Goal: Task Accomplishment & Management: Complete application form

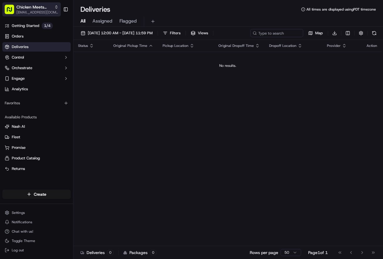
click at [53, 9] on div "Chicken Meets Rice - Cupertino" at bounding box center [37, 7] width 42 height 6
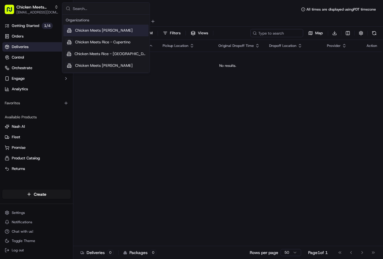
click at [75, 31] on span "Chicken Meets [PERSON_NAME]" at bounding box center [104, 30] width 58 height 5
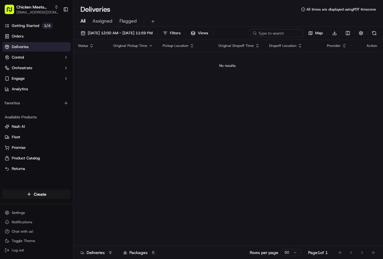
click at [186, 8] on div "Deliveries All times are displayed using PDT timezone" at bounding box center [228, 9] width 310 height 9
click at [52, 9] on div "Chicken Meets [PERSON_NAME]" at bounding box center [37, 7] width 42 height 6
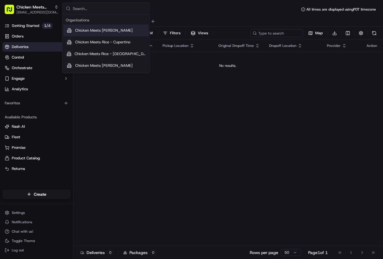
click at [100, 30] on span "Chicken Meets [PERSON_NAME]" at bounding box center [104, 30] width 58 height 5
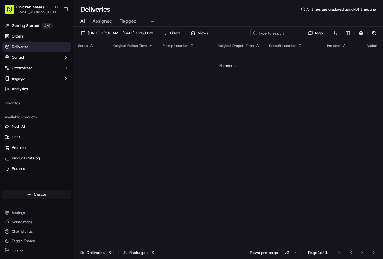
click at [147, 9] on div "Deliveries All times are displayed using PDT timezone" at bounding box center [228, 9] width 310 height 9
click at [45, 193] on html "Chicken Meets Rice - Coleman shone@chickenmeetsrice.com Toggle Sidebar Getting …" at bounding box center [191, 129] width 383 height 259
click at [97, 205] on link "Delivery" at bounding box center [105, 205] width 65 height 11
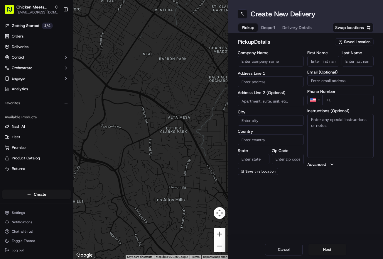
click at [343, 42] on div "Saved Location" at bounding box center [354, 41] width 39 height 7
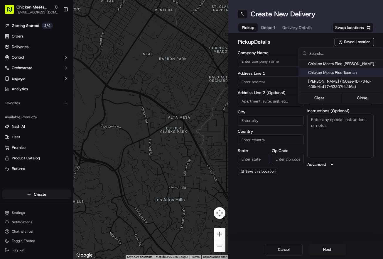
click at [337, 73] on span "Chicken Meets Rice Tasman" at bounding box center [344, 72] width 72 height 5
type input "Chicken Meets Rice Tasman"
type input "2213 Tasman Dr"
type input "Santa Clara"
type input "US"
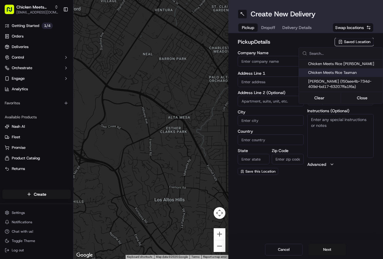
type input "CA"
type input "95054"
type input "Shone"
type input "Tran"
type input "+1 408 250 8917"
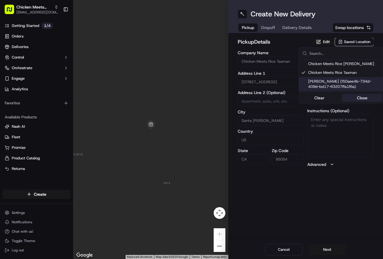
click at [360, 98] on button "Close" at bounding box center [362, 98] width 40 height 8
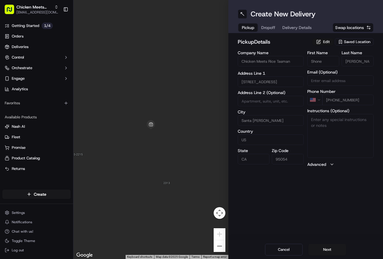
click at [323, 43] on button "Edit" at bounding box center [322, 41] width 21 height 7
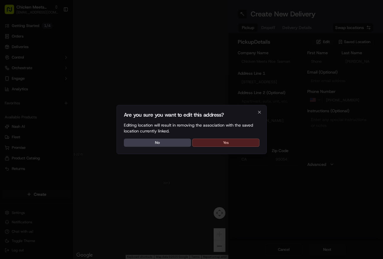
click at [246, 142] on button "Yes" at bounding box center [225, 143] width 67 height 8
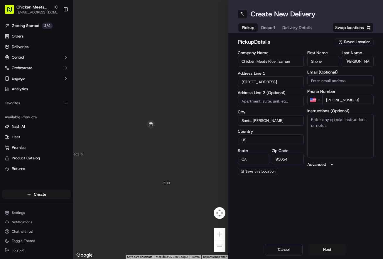
click at [340, 123] on textarea "Instructions (Optional)" at bounding box center [340, 136] width 66 height 44
type textarea "P"
type textarea "Go inside the store and ask a staff for an order for "Shone Tran""
click at [331, 250] on button "Next" at bounding box center [327, 250] width 38 height 12
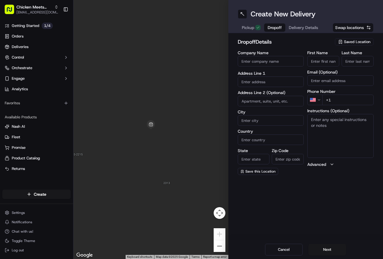
click at [349, 43] on span "Saved Location" at bounding box center [357, 41] width 26 height 5
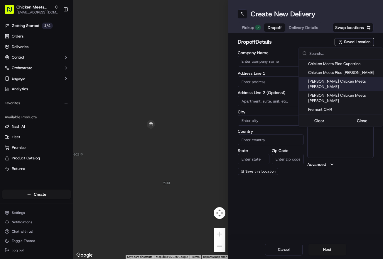
click at [335, 82] on span "Coleman Chicken Meets Rice" at bounding box center [344, 84] width 72 height 11
type input "Coleman Chicken Meets Rice"
type input "1331 Coleman Ave"
type input "Santa Clara"
type input "US"
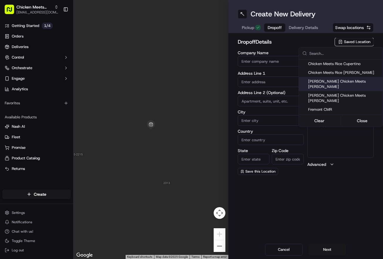
type input "CA"
type input "95050"
type input "Shone"
type input "Tran"
type input "+1 408 770 5289"
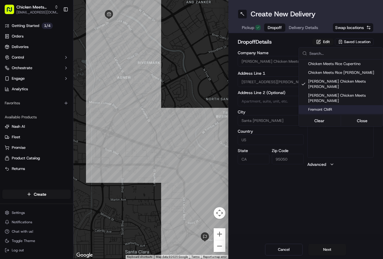
click at [324, 148] on html "Chicken Meets Rice - Coleman shone@chickenmeetsrice.com Toggle Sidebar Getting …" at bounding box center [191, 129] width 383 height 259
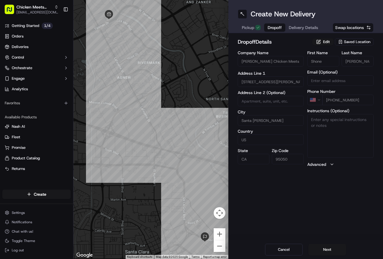
click at [329, 37] on div "dropoff Details Edit Saved Location Company Name Coleman Chicken Meets Rice Add…" at bounding box center [305, 102] width 155 height 139
click at [326, 43] on button "Edit" at bounding box center [322, 41] width 21 height 7
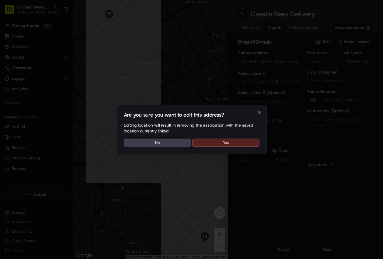
click at [225, 145] on button "Yes" at bounding box center [225, 143] width 67 height 8
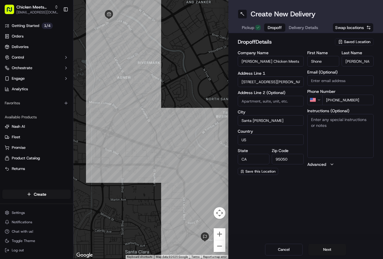
click at [328, 140] on textarea "Instructions (Optional)" at bounding box center [340, 136] width 66 height 44
type textarea "Go inside the left swing doors and give to a staff behind the counter."
click at [324, 245] on button "Next" at bounding box center [327, 250] width 38 height 12
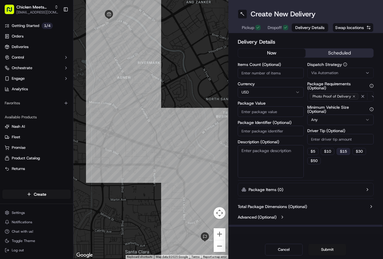
click at [347, 148] on button "$ 15" at bounding box center [343, 151] width 13 height 7
click at [330, 148] on button "$ 10" at bounding box center [327, 151] width 13 height 7
type input "10"
drag, startPoint x: 325, startPoint y: 251, endPoint x: 276, endPoint y: 137, distance: 124.2
click at [276, 137] on div "Create New Delivery Pickup Dropoff Delivery Details Swap locations Delivery Det…" at bounding box center [305, 129] width 155 height 259
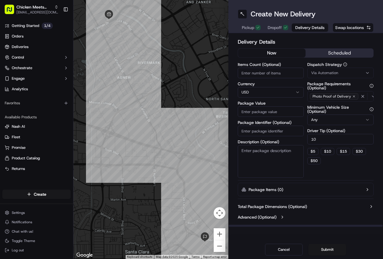
click at [274, 114] on input "Package Value" at bounding box center [271, 112] width 66 height 11
type input "80"
click at [330, 249] on button "Submit" at bounding box center [327, 250] width 38 height 12
